Goal: Task Accomplishment & Management: Manage account settings

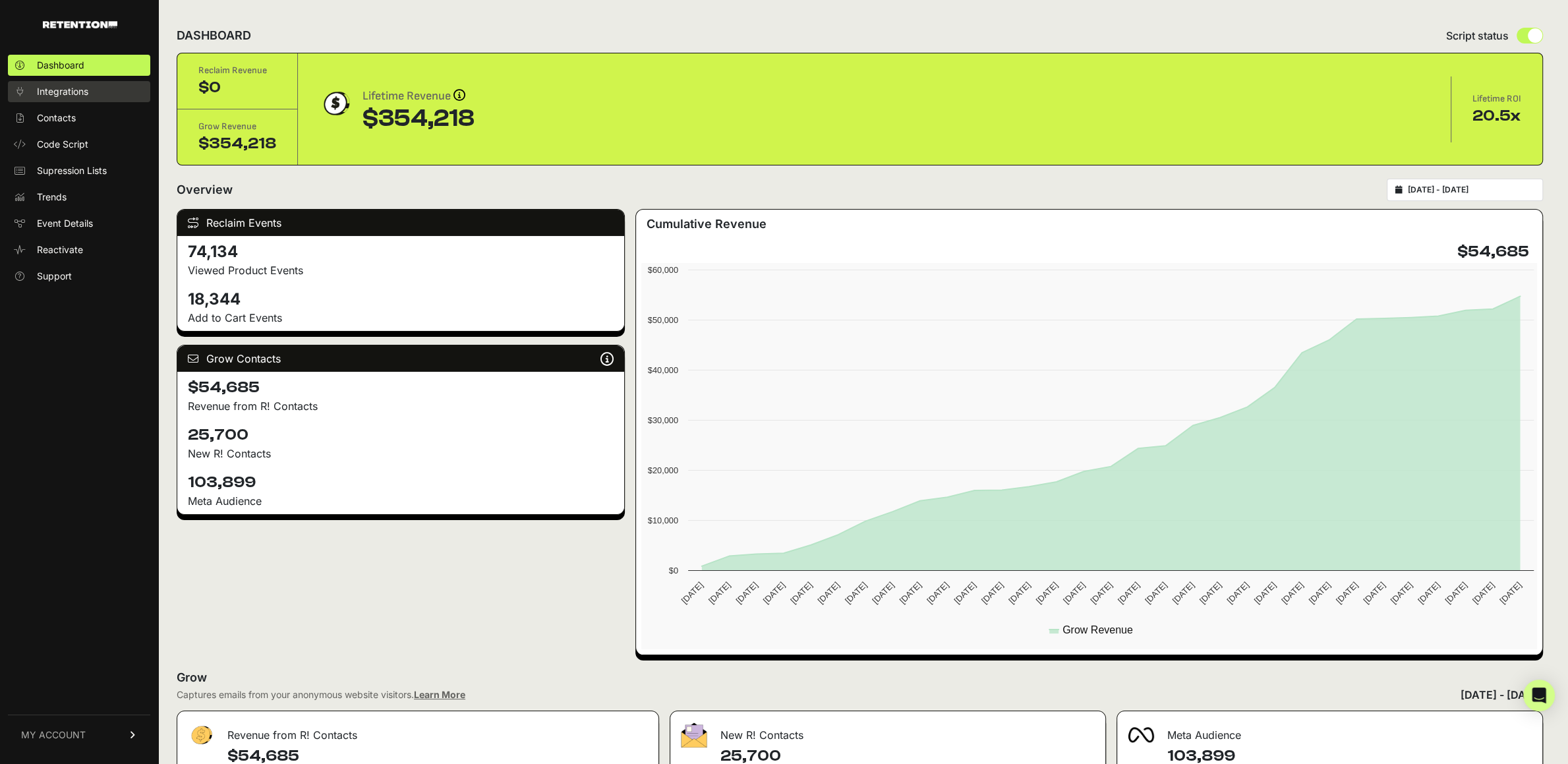
click at [53, 85] on link "Integrations" at bounding box center [79, 92] width 142 height 21
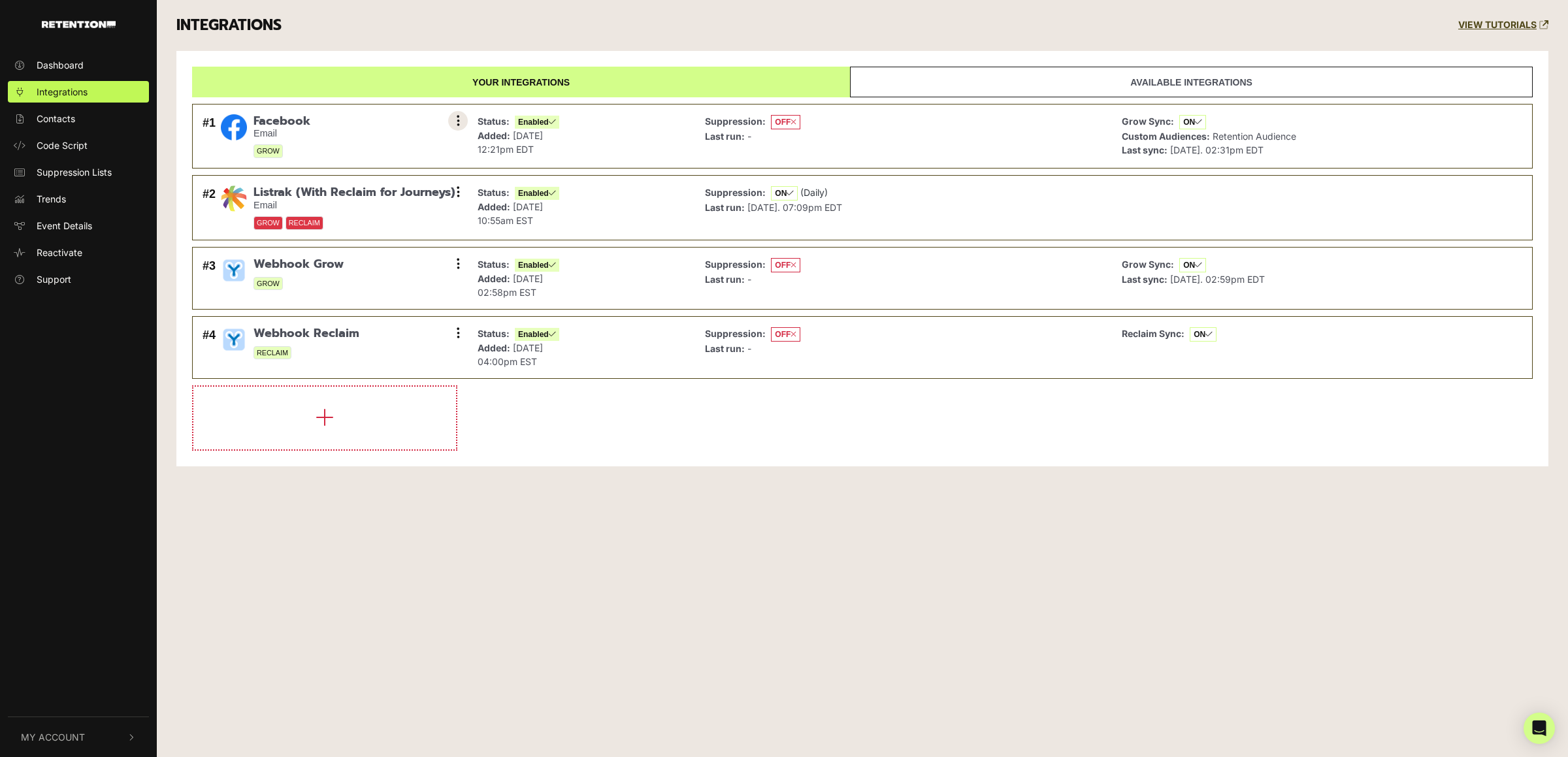
click at [454, 128] on button at bounding box center [458, 120] width 20 height 20
click at [362, 210] on link "Remove" at bounding box center [378, 208] width 124 height 29
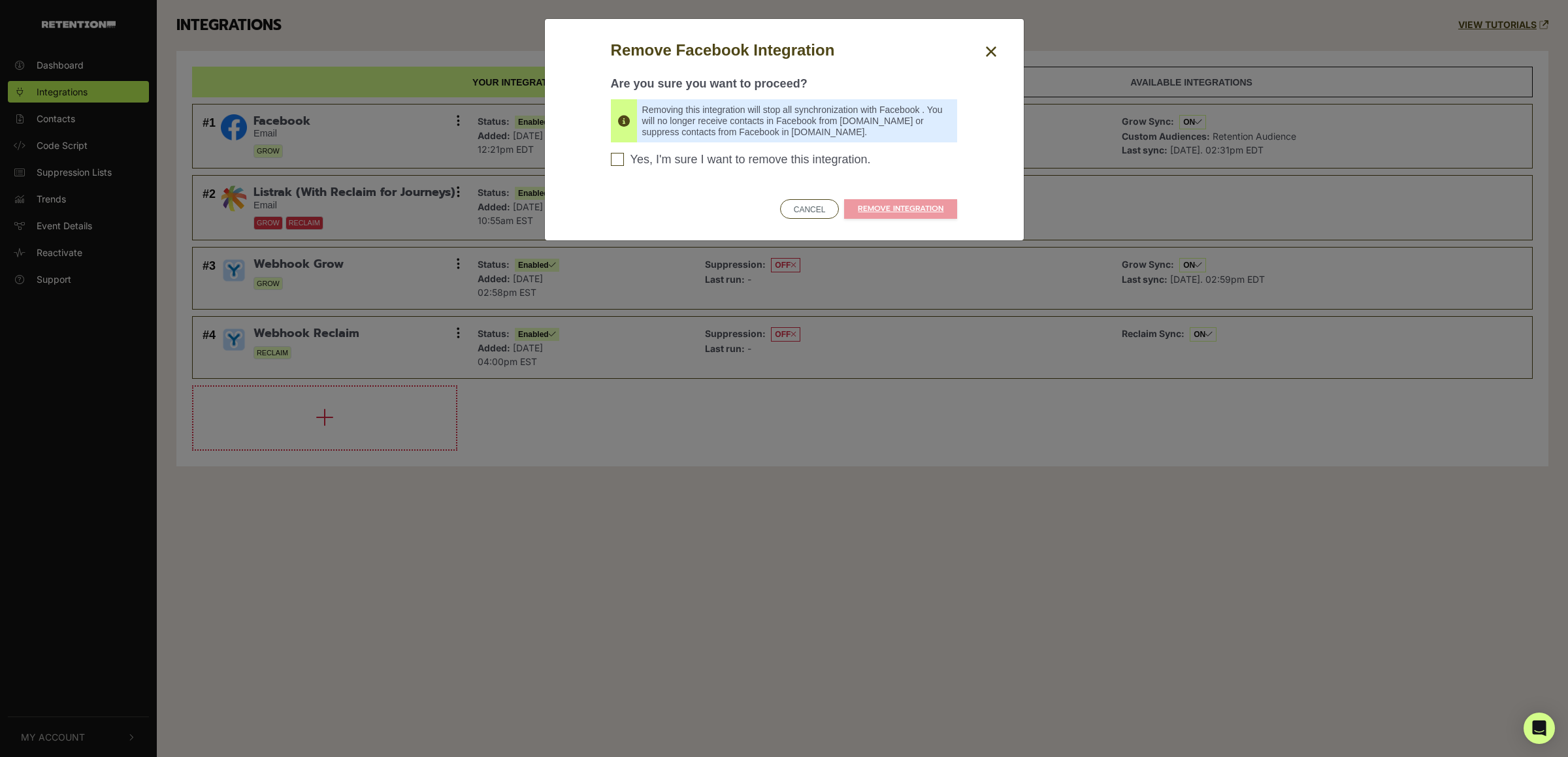
click at [700, 163] on span "Yes, I'm sure I want to remove this integration." at bounding box center [751, 160] width 241 height 15
click at [624, 163] on input "Yes, I'm sure I want to remove this integration. Please confirm to continue" at bounding box center [618, 159] width 13 height 13
checkbox input "true"
click at [895, 206] on link "REMOVE INTEGRATION" at bounding box center [901, 209] width 113 height 20
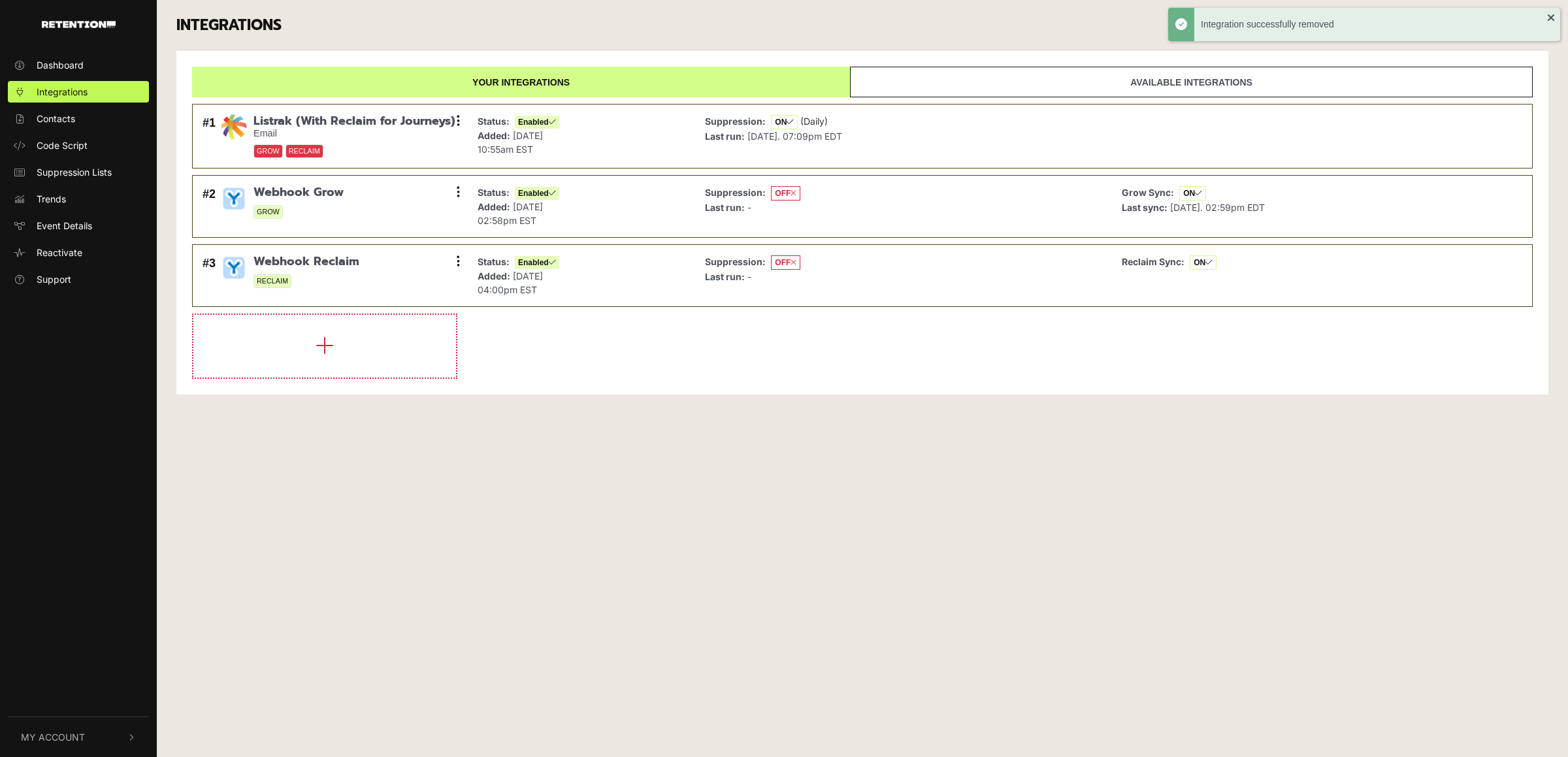
click at [662, 558] on div "Dashboard Integrations Contacts Code Script Suppression Lists Trends Event Deta…" at bounding box center [784, 378] width 1568 height 757
drag, startPoint x: 736, startPoint y: 536, endPoint x: 182, endPoint y: 61, distance: 729.8
click at [733, 536] on div "Dashboard Integrations Contacts Code Script Suppression Lists Trends Event Deta…" at bounding box center [784, 378] width 1568 height 757
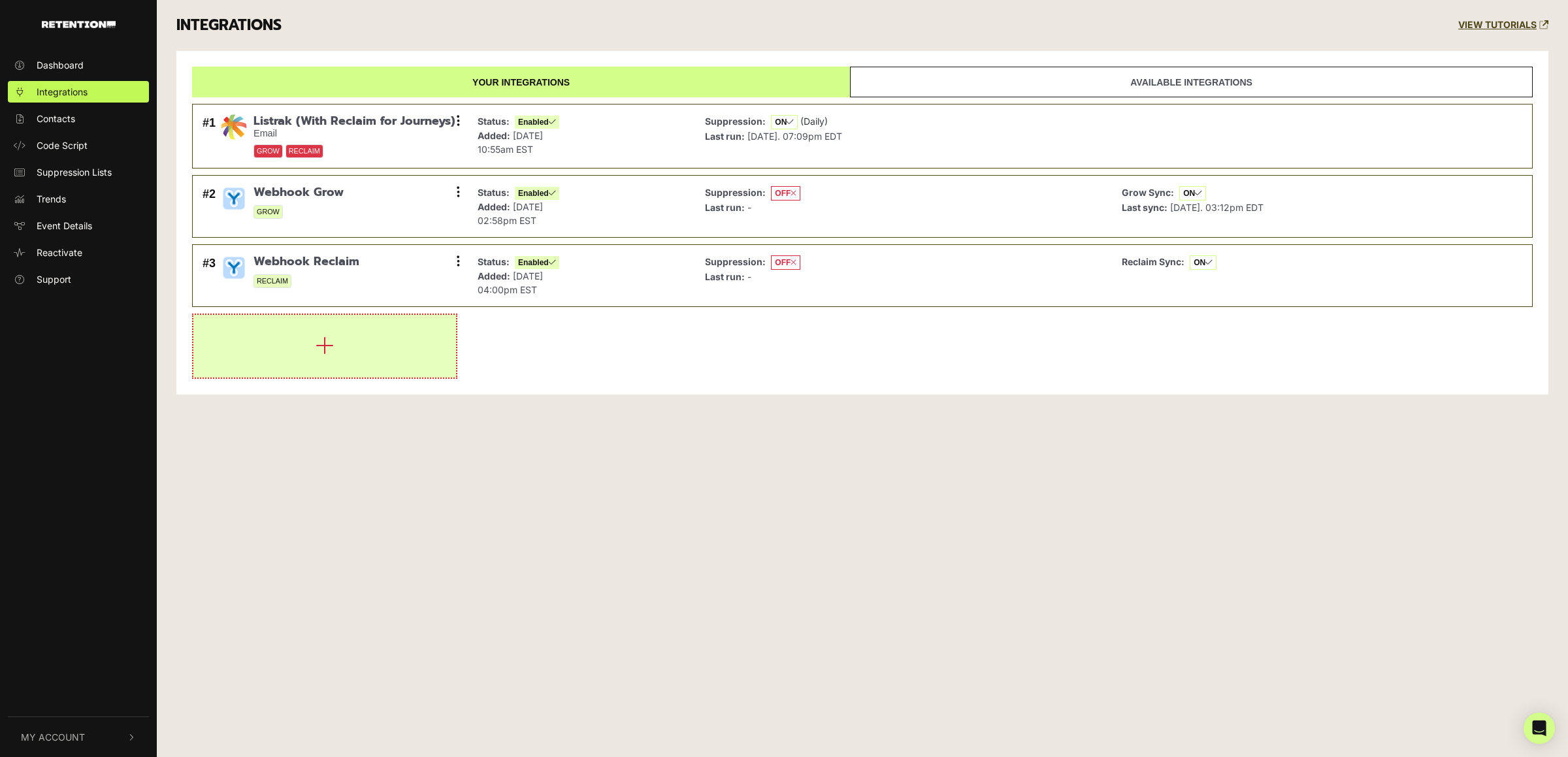
click at [326, 348] on icon "button" at bounding box center [324, 345] width 18 height 21
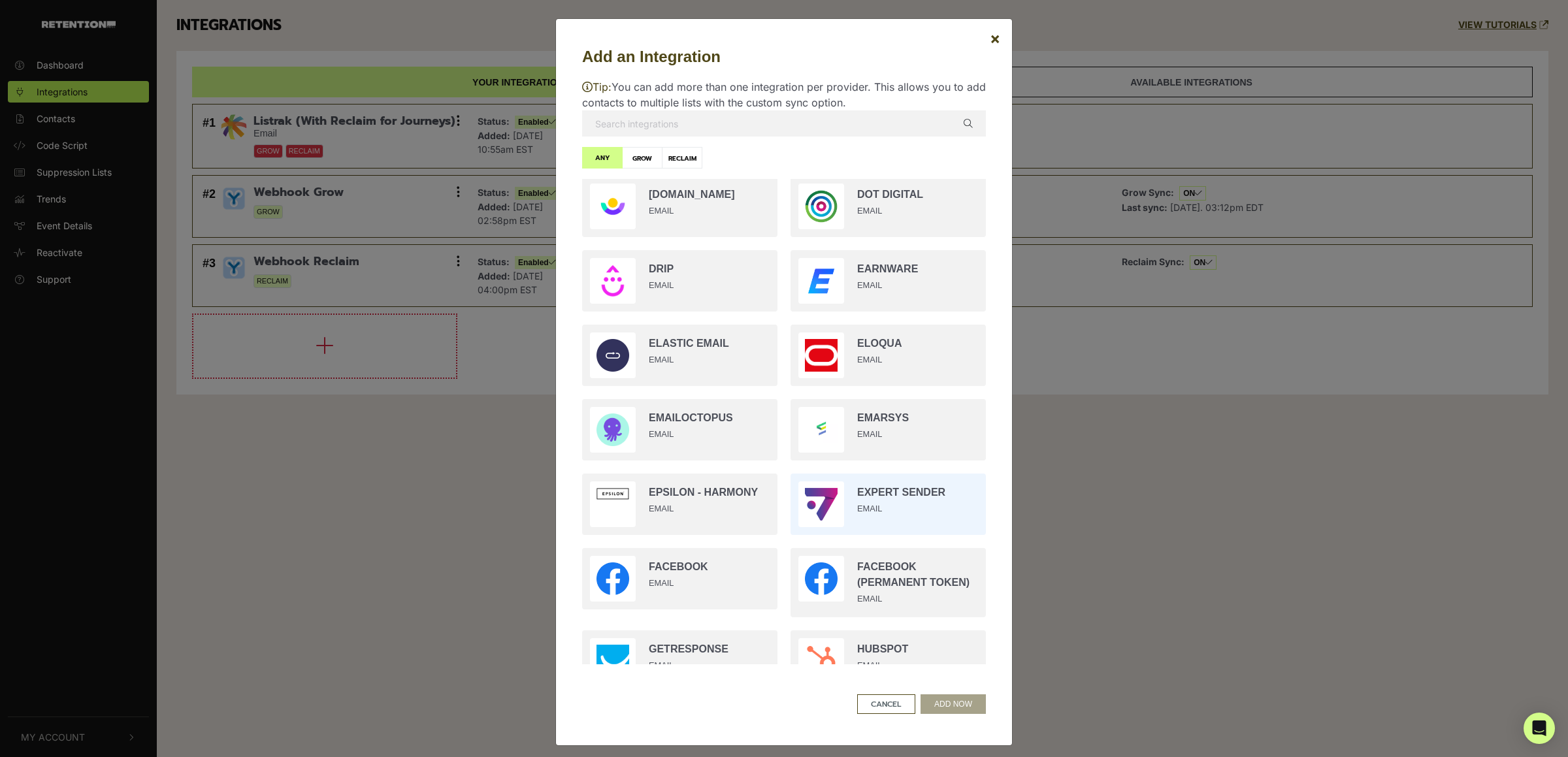
scroll to position [686, 0]
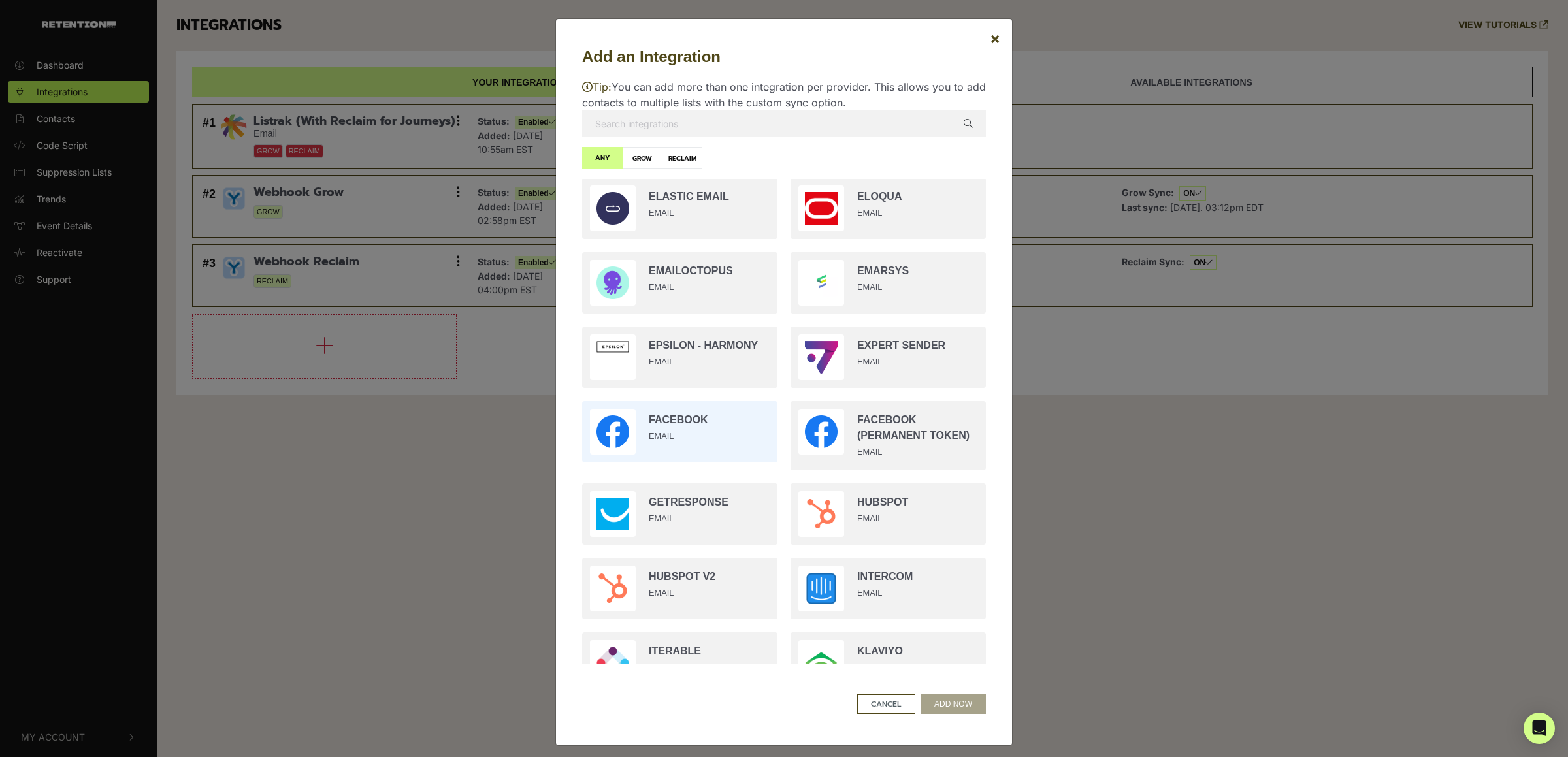
click at [654, 409] on input "radio" at bounding box center [680, 432] width 208 height 75
radio input "true"
click at [957, 709] on button "ADD NOW" at bounding box center [953, 704] width 65 height 20
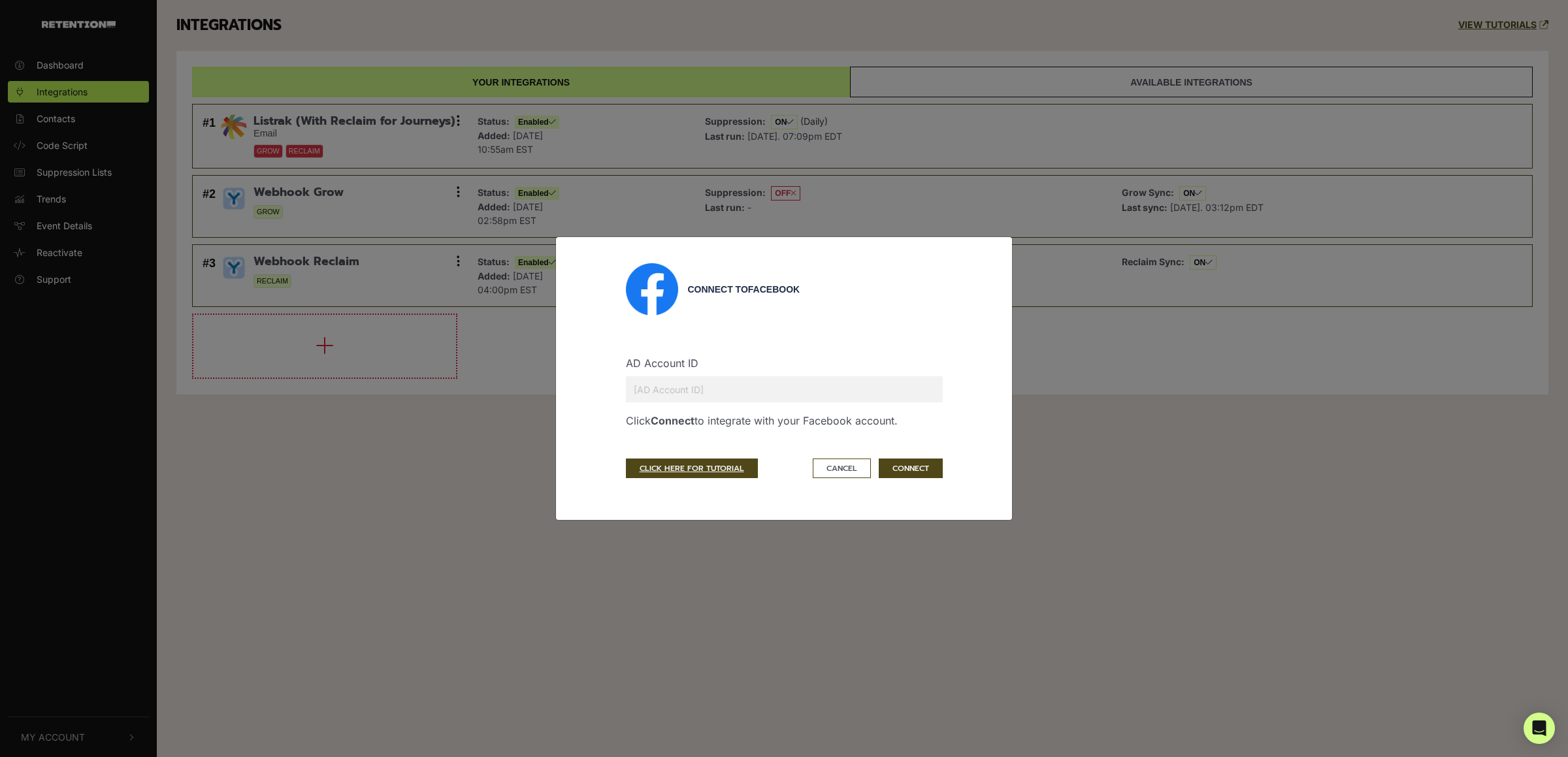
click at [696, 370] on label "AD Account ID" at bounding box center [662, 363] width 73 height 15
click at [698, 391] on input "text" at bounding box center [784, 390] width 317 height 26
type input "56593638"
click at [900, 474] on button "CONNECT" at bounding box center [910, 468] width 64 height 20
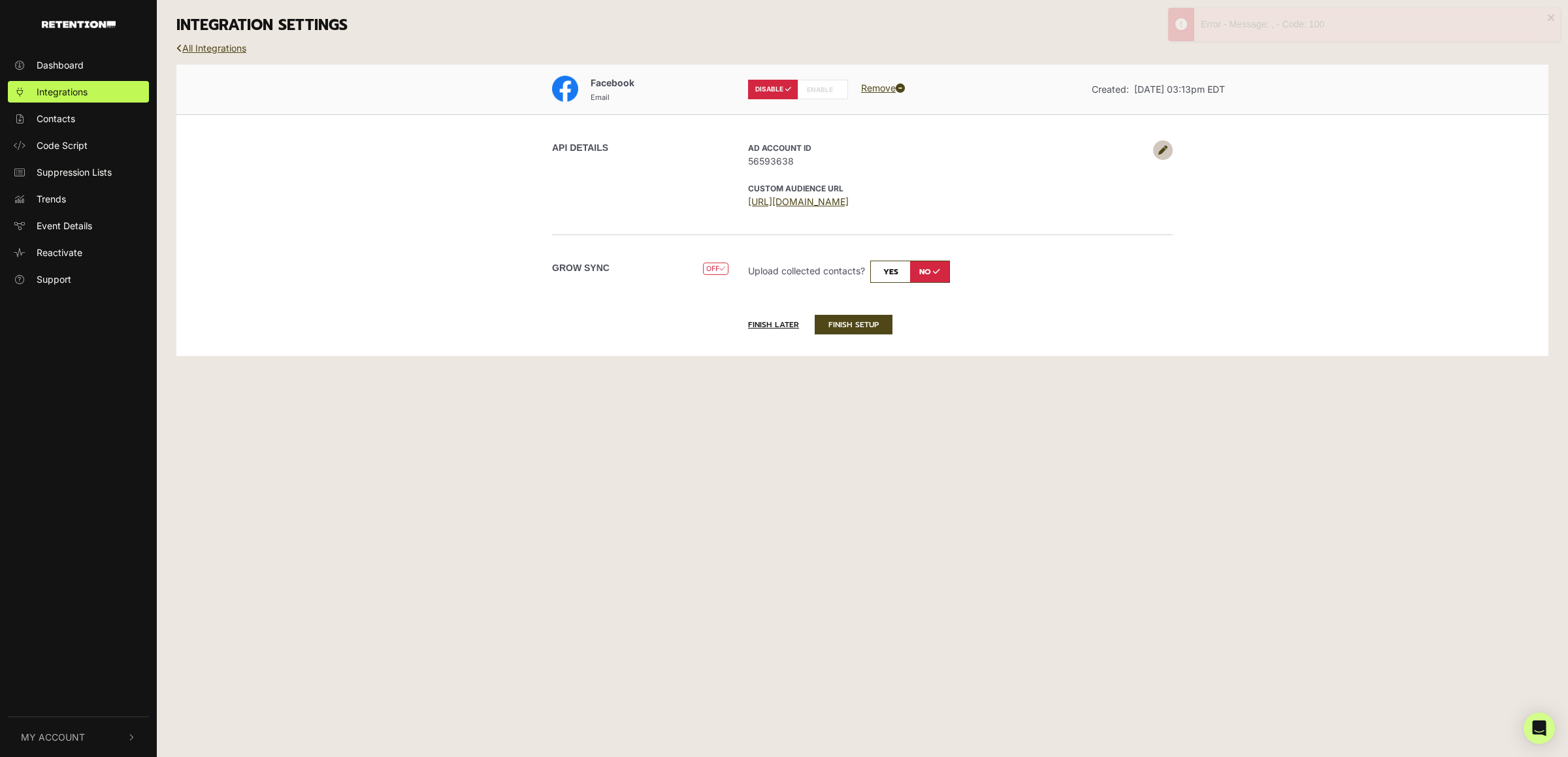
click at [832, 89] on label "ENABLE" at bounding box center [823, 89] width 51 height 20
radio input "false"
radio input "true"
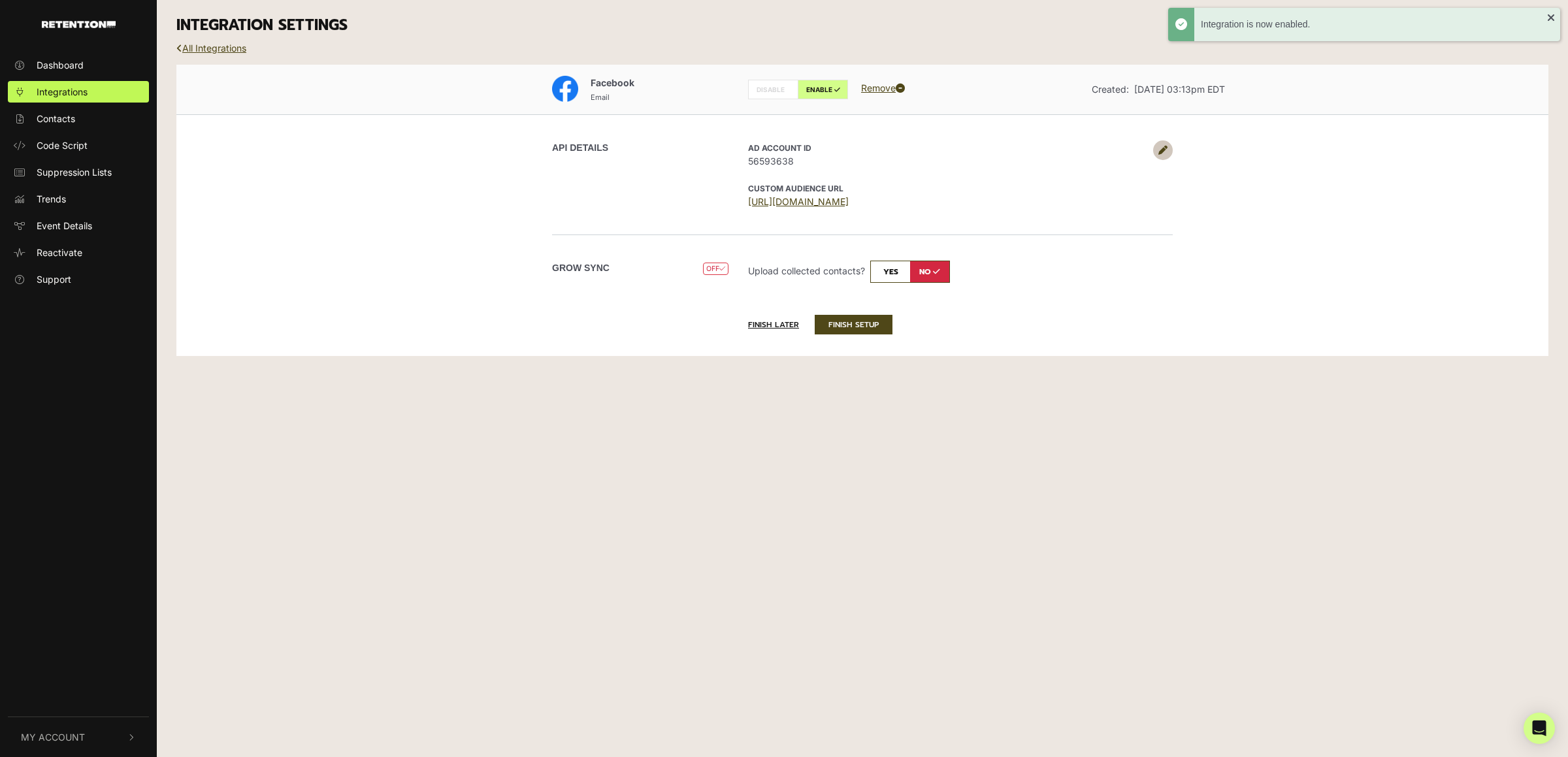
click at [899, 267] on input "checkbox" at bounding box center [910, 271] width 80 height 22
checkbox input "true"
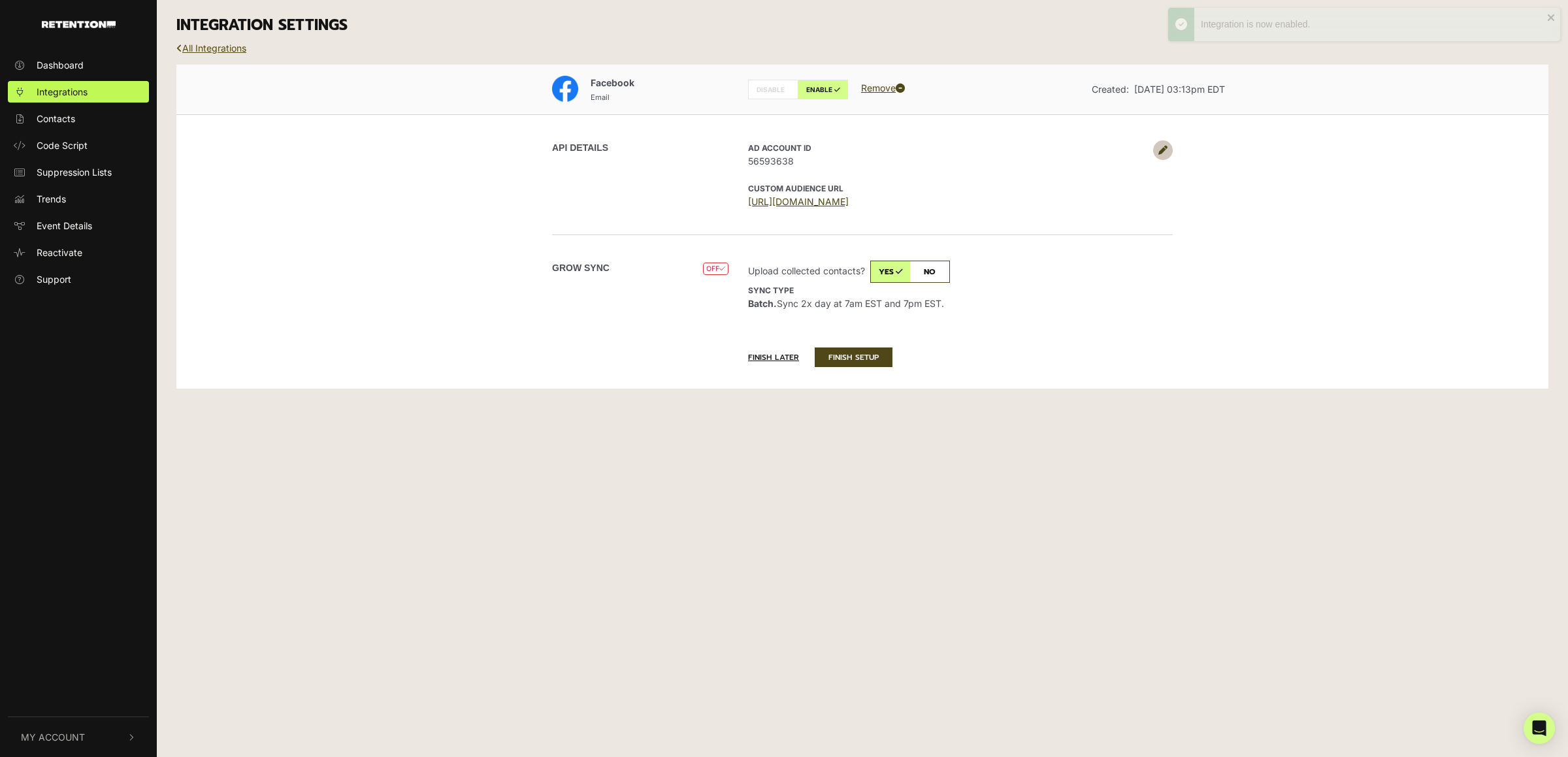
click at [205, 51] on link "All Integrations" at bounding box center [211, 48] width 70 height 11
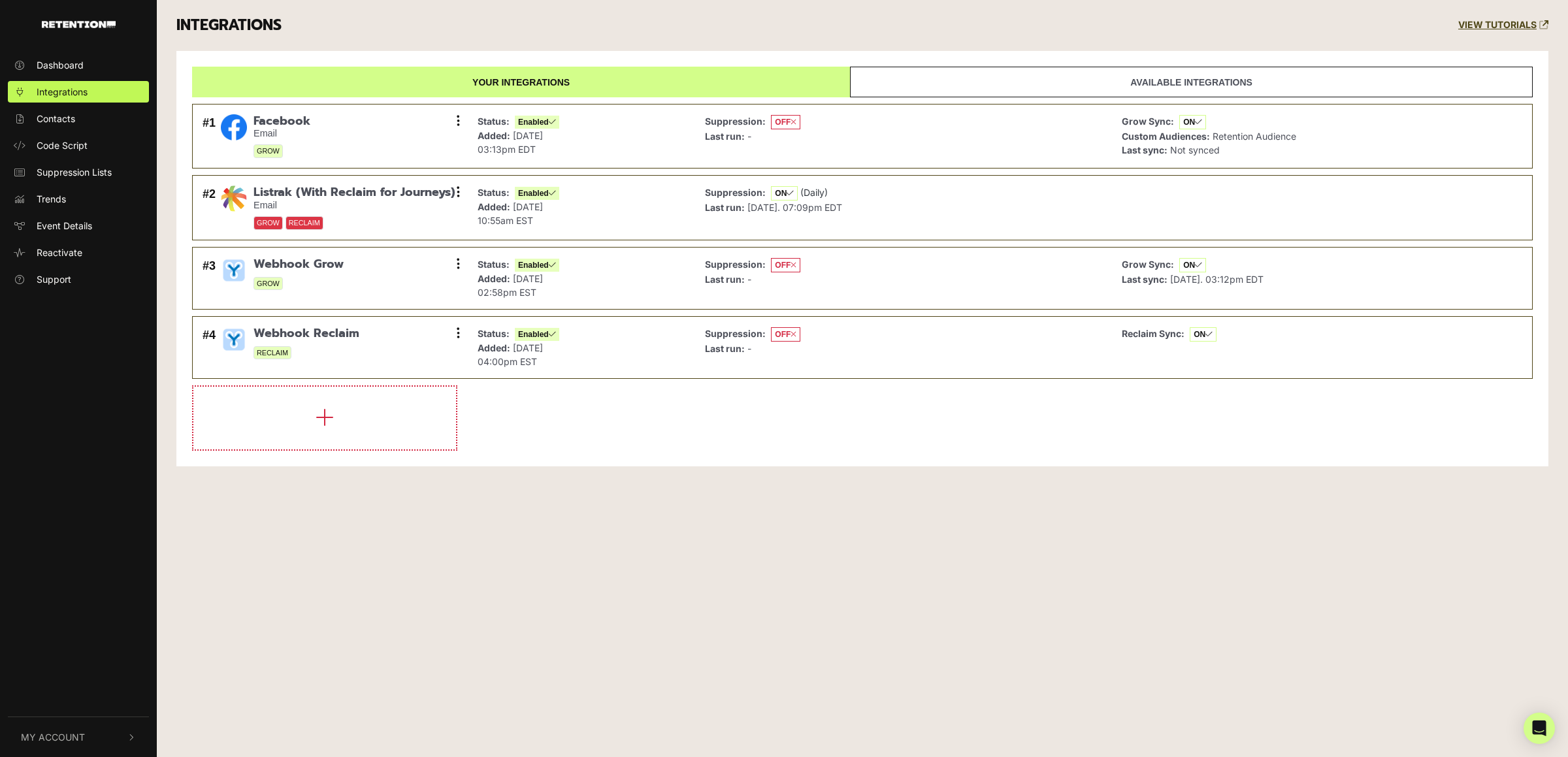
click at [532, 544] on div "Dashboard Integrations Contacts Code Script Suppression Lists Trends Event Deta…" at bounding box center [784, 378] width 1568 height 757
